Goal: Find specific page/section: Find specific page/section

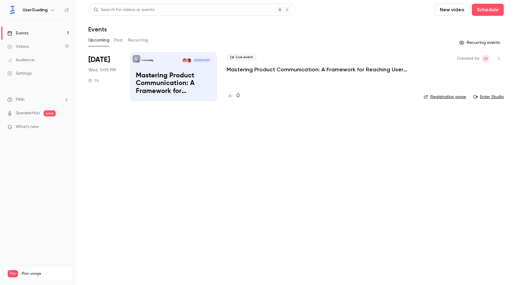
click at [119, 40] on button "Past" at bounding box center [118, 40] width 9 height 10
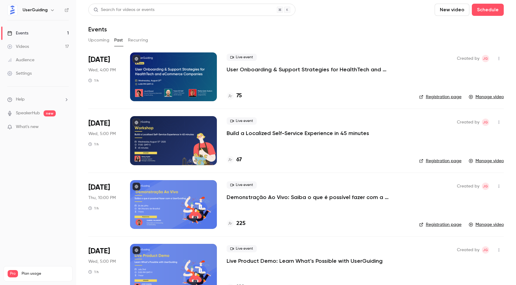
click at [238, 96] on h4 "75" at bounding box center [239, 96] width 5 height 8
